Goal: Information Seeking & Learning: Learn about a topic

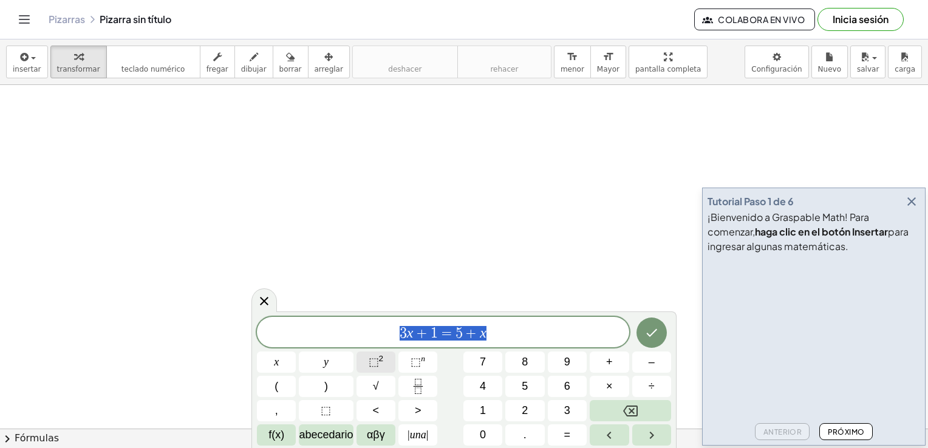
drag, startPoint x: 500, startPoint y: 336, endPoint x: 369, endPoint y: 366, distance: 134.4
click at [369, 366] on div "******** 3 x + 1 = 5 + x x y ⬚ 2 ⬚ n 7 8 9 + – ( ) √ 4 5 6 × ÷ , ⬚ < > 1 2 3 f(…" at bounding box center [464, 381] width 414 height 129
click at [369, 366] on span "⬚" at bounding box center [374, 362] width 10 height 12
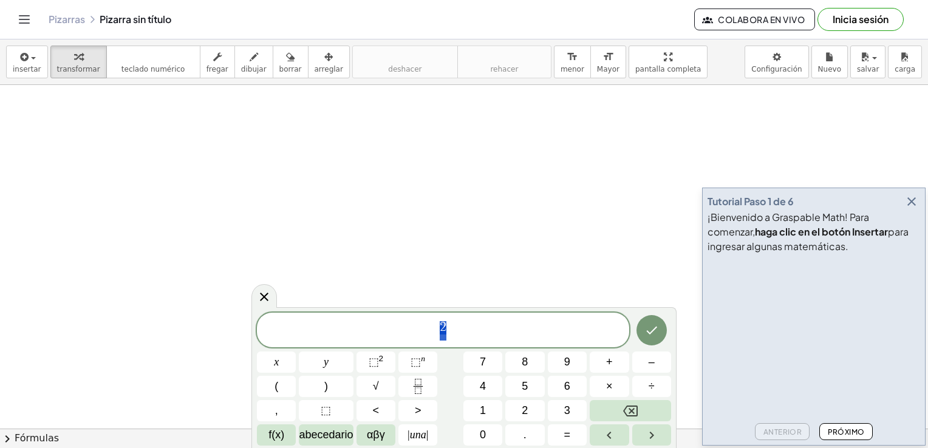
drag, startPoint x: 465, startPoint y: 330, endPoint x: 440, endPoint y: 328, distance: 24.4
click at [440, 328] on span "2" at bounding box center [443, 331] width 372 height 22
click at [443, 329] on span "2" at bounding box center [442, 333] width 7 height 15
click at [656, 372] on button "–" at bounding box center [651, 362] width 39 height 21
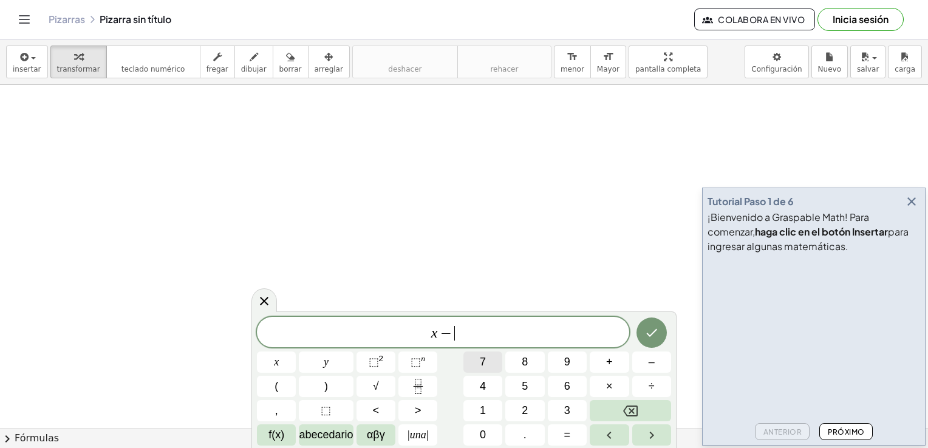
click at [496, 369] on button "7" at bounding box center [482, 362] width 39 height 21
click at [428, 344] on div "​ x − 7" at bounding box center [443, 332] width 372 height 30
click at [279, 383] on button "(" at bounding box center [276, 386] width 39 height 21
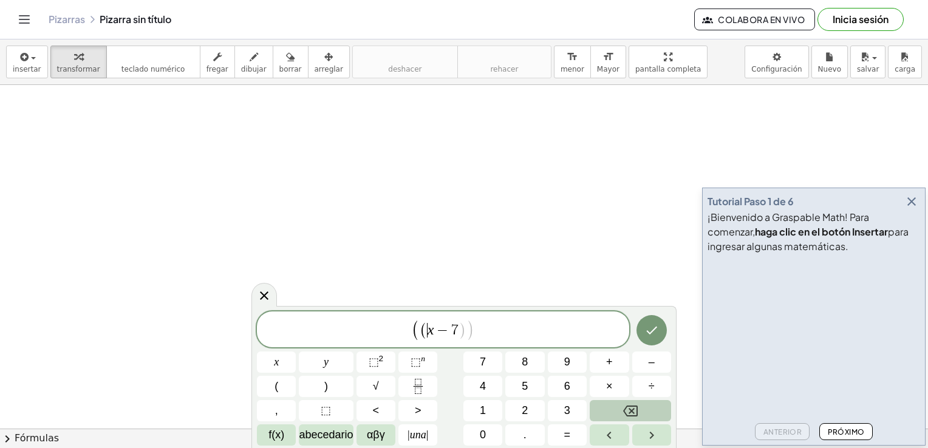
click at [616, 409] on button "Retroceso" at bounding box center [630, 410] width 81 height 21
click at [496, 327] on span "( x − 7 ) ​" at bounding box center [443, 332] width 372 height 20
click at [318, 384] on button ")" at bounding box center [326, 386] width 54 height 21
click at [364, 361] on button "⬚ 2" at bounding box center [375, 362] width 39 height 21
click at [658, 327] on icon "Hecho" at bounding box center [651, 329] width 15 height 15
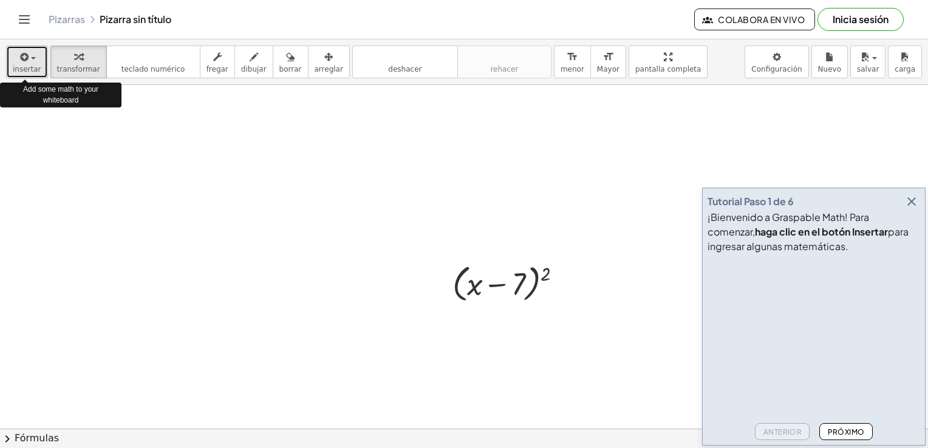
click at [36, 66] on span "insertar" at bounding box center [27, 69] width 29 height 9
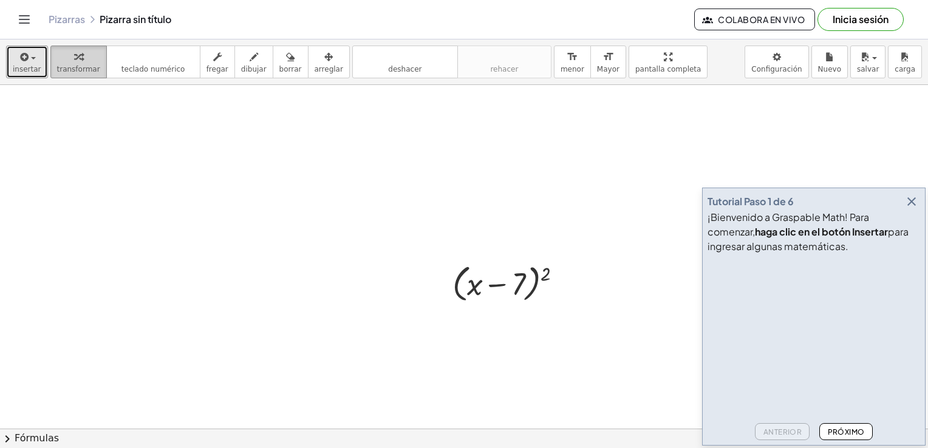
click at [75, 56] on icon "button" at bounding box center [78, 57] width 9 height 15
click at [570, 282] on div at bounding box center [565, 284] width 13 height 13
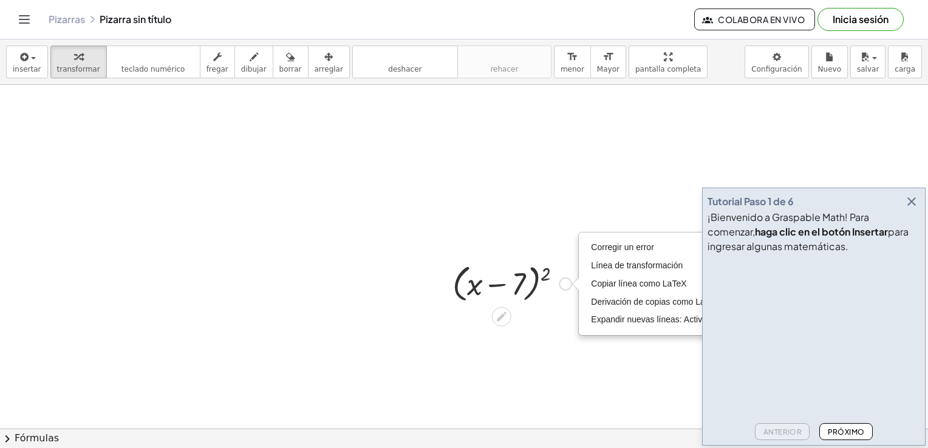
click at [508, 316] on icon at bounding box center [501, 316] width 13 height 13
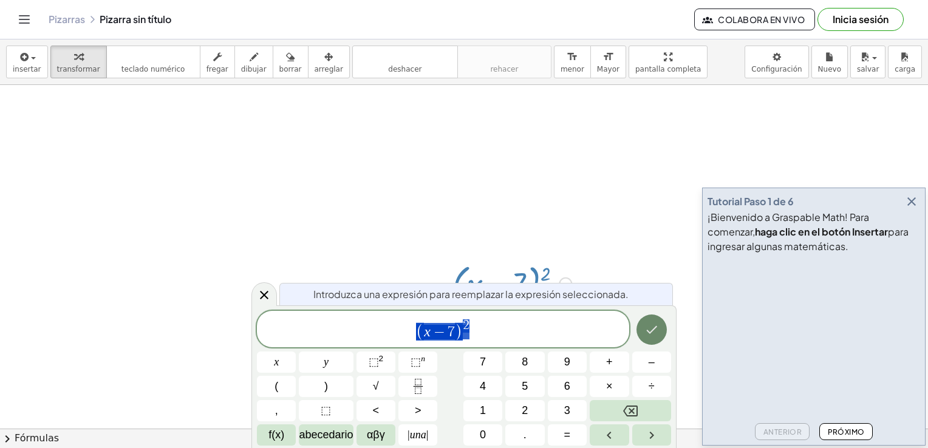
click at [655, 336] on icon "Hecho" at bounding box center [651, 329] width 15 height 15
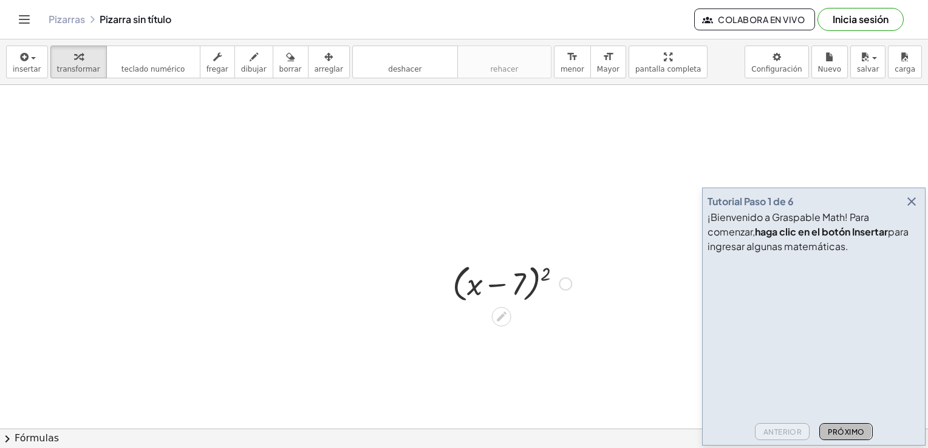
click at [833, 432] on font "Próximo" at bounding box center [845, 432] width 37 height 9
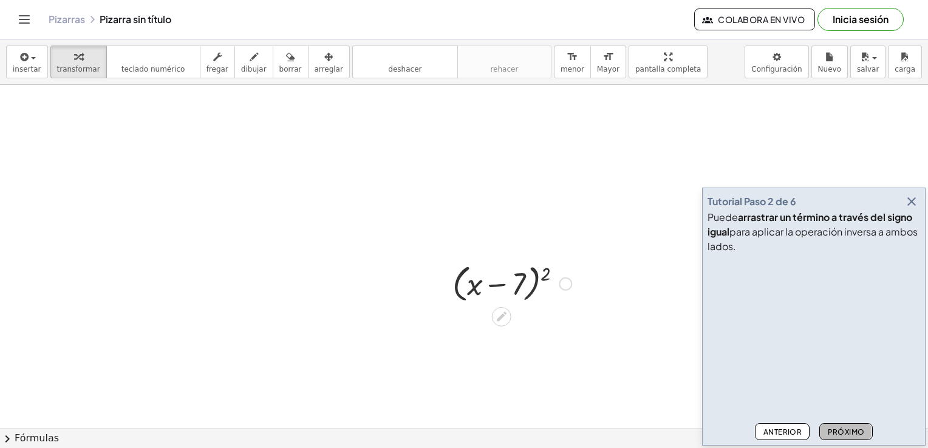
click at [843, 432] on font "Próximo" at bounding box center [845, 432] width 37 height 9
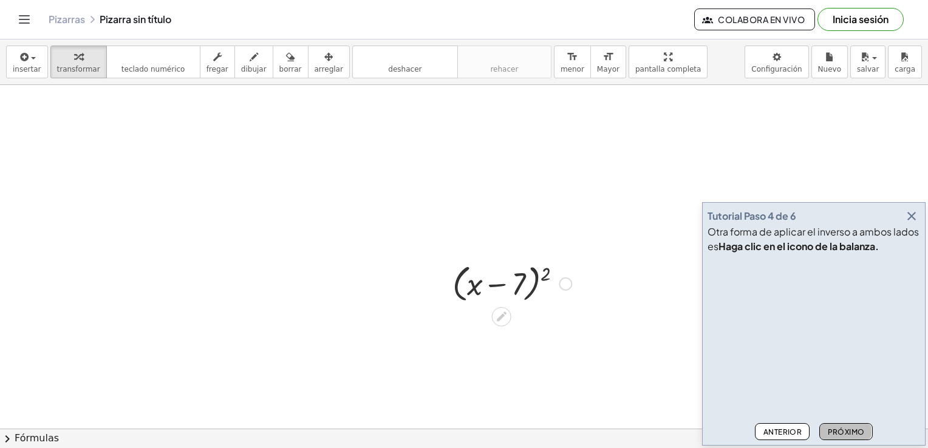
click at [843, 432] on font "Próximo" at bounding box center [845, 432] width 37 height 9
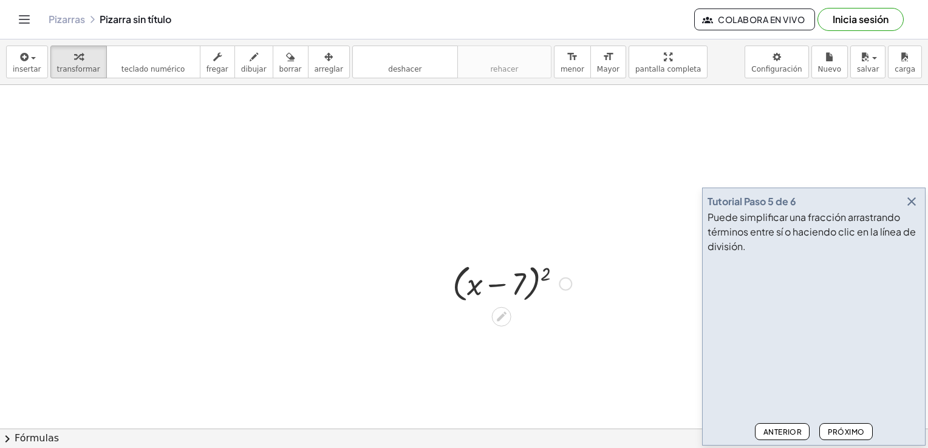
click at [843, 432] on font "Próximo" at bounding box center [845, 432] width 37 height 9
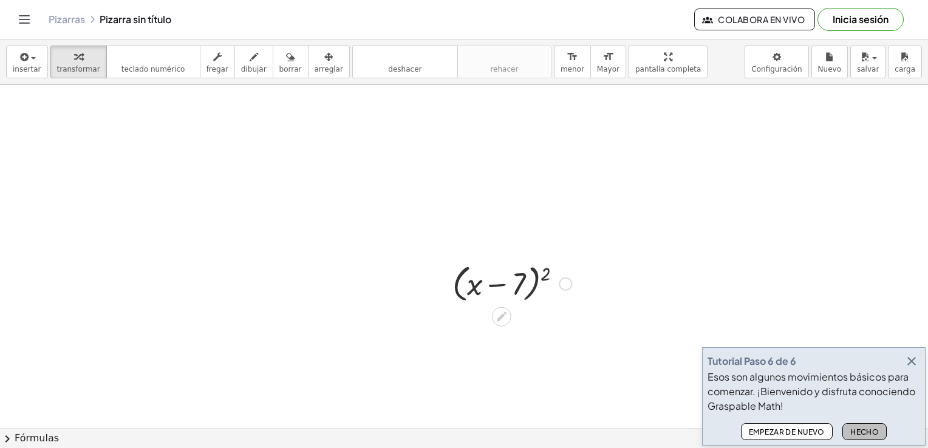
click at [843, 432] on button "Hecho" at bounding box center [864, 431] width 45 height 17
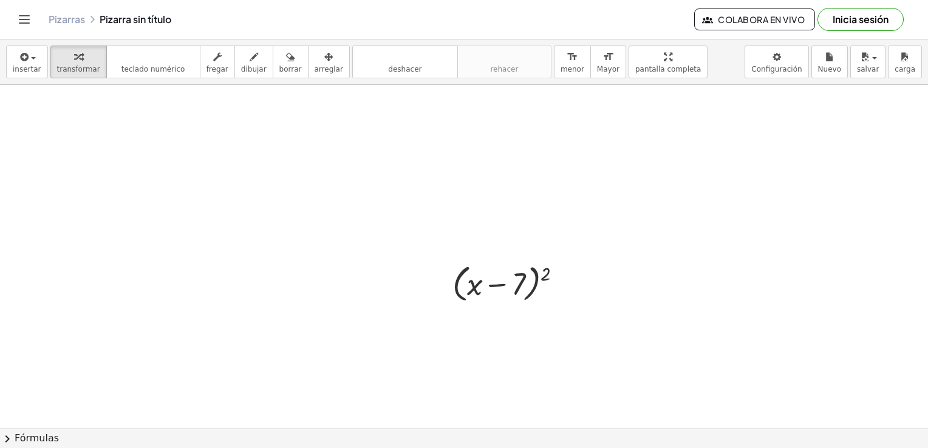
click at [24, 445] on font "Fórmulas" at bounding box center [37, 439] width 44 height 14
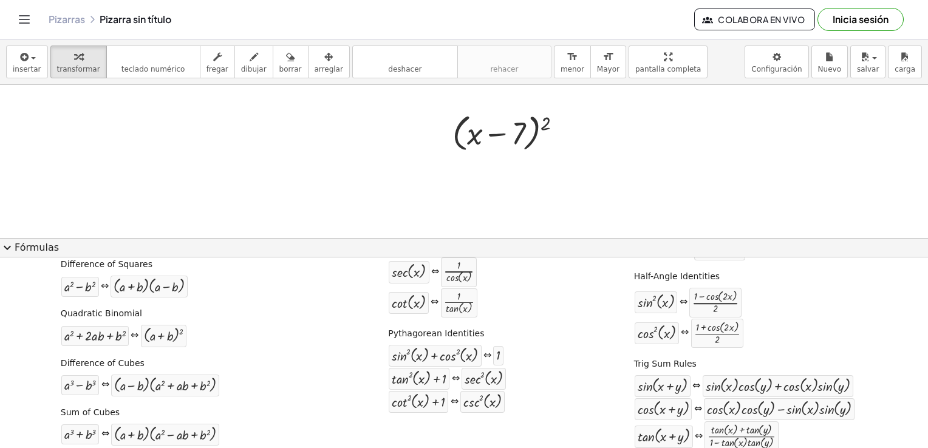
scroll to position [203, 0]
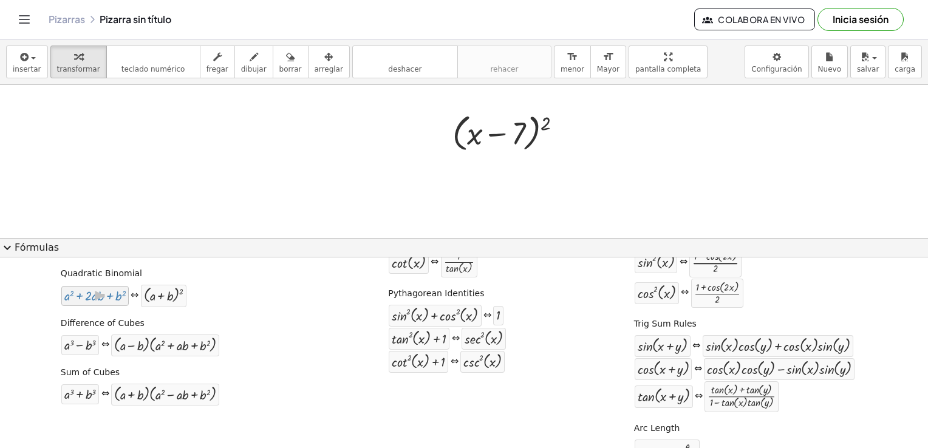
click at [123, 299] on div at bounding box center [94, 296] width 61 height 14
drag, startPoint x: 118, startPoint y: 298, endPoint x: 477, endPoint y: 114, distance: 403.6
click at [240, 310] on div "Quadratic Formula + · a · x 2 + · b · x + c = 0 ⇔ x = · ( − b ± 2 √ ( + b 2 − ·…" at bounding box center [464, 276] width 922 height 401
click at [241, 310] on div "Quadratic Formula + · a · x 2 + · b · x + c = 0 ⇔ x = · ( − b ± 2 √ ( + b 2 − ·…" at bounding box center [464, 276] width 922 height 401
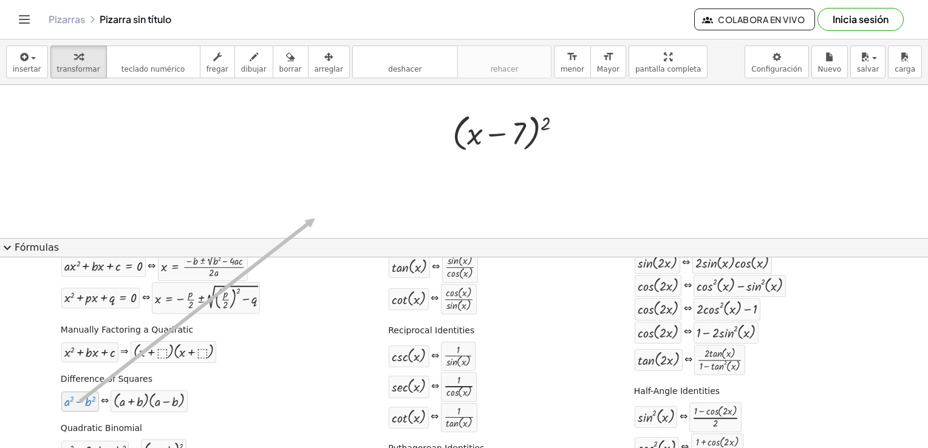
scroll to position [0, 0]
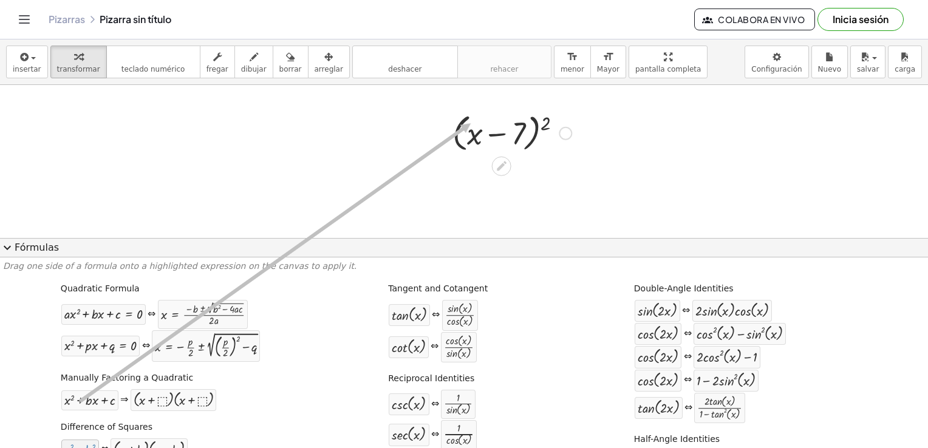
drag, startPoint x: 80, startPoint y: 398, endPoint x: 468, endPoint y: 114, distance: 481.1
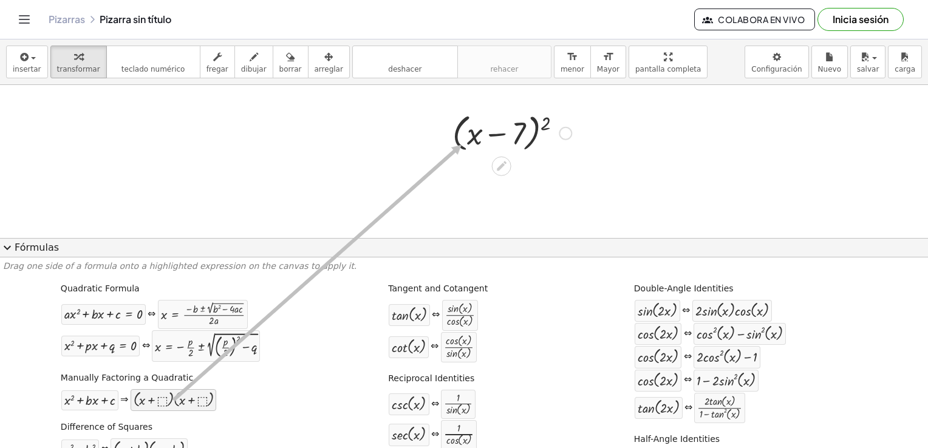
drag, startPoint x: 153, startPoint y: 402, endPoint x: 464, endPoint y: 130, distance: 413.2
click at [240, 412] on div "Manually Factoring a Quadratic + x 2 + · b · x + c ⇒ · ( + x + ⬚ ) · ( + x + ⬚ )" at bounding box center [160, 391] width 205 height 46
click at [7, 249] on span "expand_more" at bounding box center [7, 247] width 15 height 15
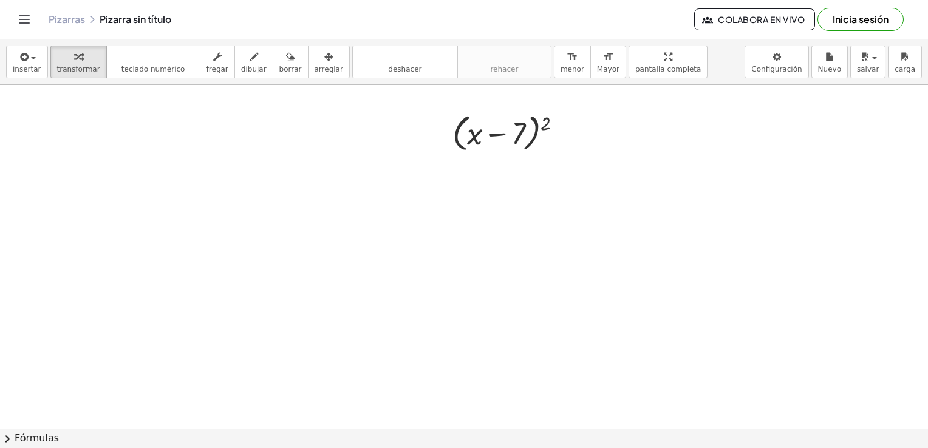
click at [206, 142] on div at bounding box center [464, 318] width 928 height 768
